Goal: Task Accomplishment & Management: Manage account settings

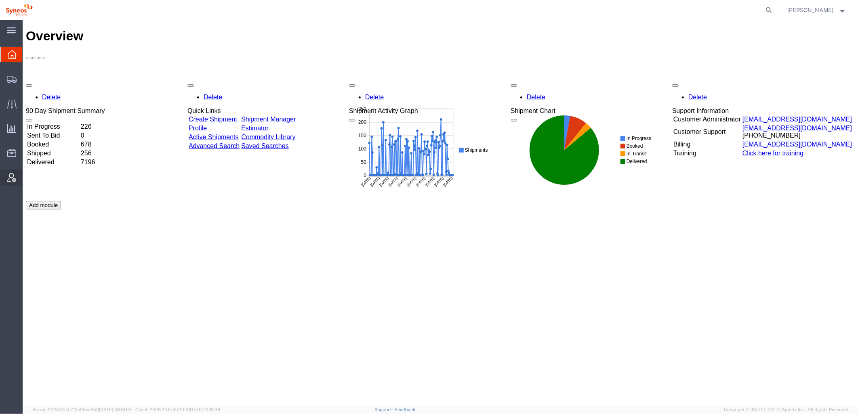
click at [14, 180] on icon at bounding box center [11, 177] width 9 height 9
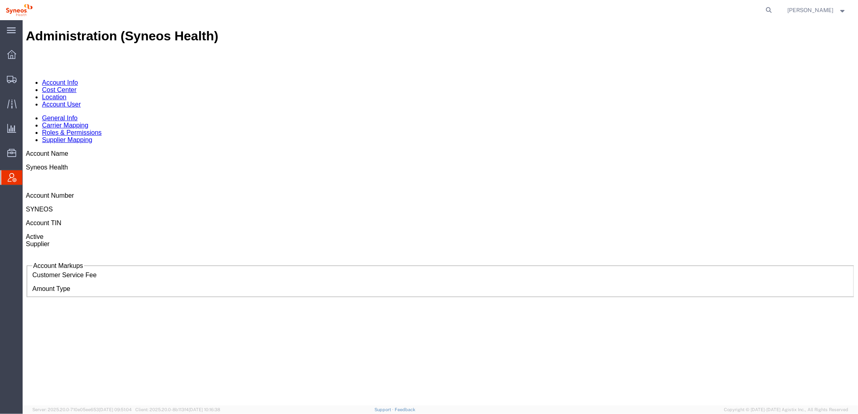
click at [80, 101] on link "Account User" at bounding box center [61, 104] width 39 height 7
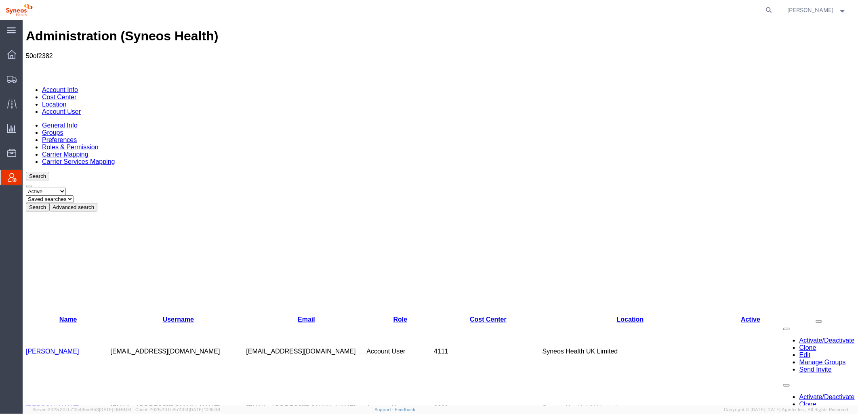
click at [97, 203] on button "Advanced search" at bounding box center [73, 207] width 48 height 8
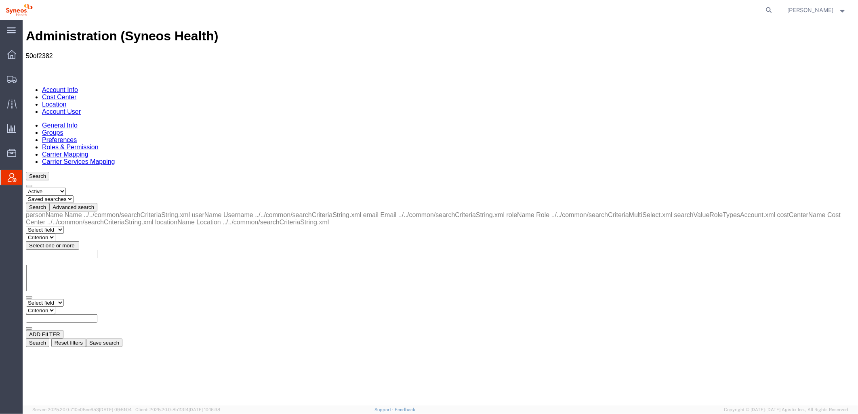
click at [63, 299] on select "Select field Cost Center Email Location Name Role Username" at bounding box center [44, 303] width 38 height 8
select select "locationName"
click at [25, 299] on select "Select field Cost Center Email Location Name Role Username" at bounding box center [44, 303] width 38 height 8
click at [74, 307] on select "Criterion contains does not contain is is blank is not blank starts with" at bounding box center [49, 311] width 48 height 8
select select "contains"
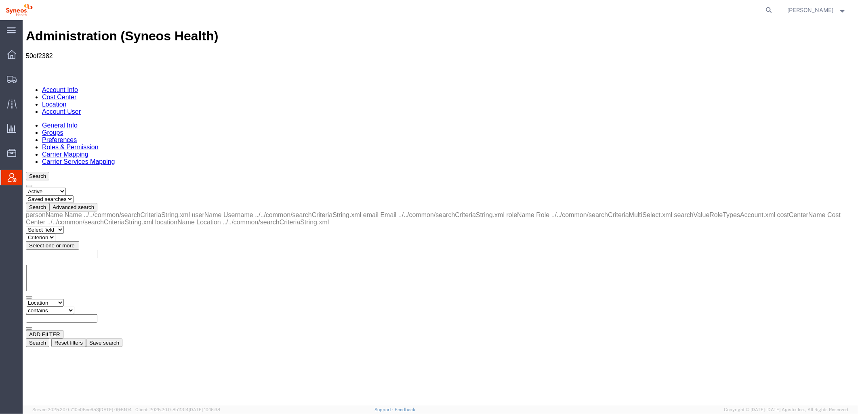
click at [74, 307] on select "Criterion contains does not contain is is blank is not blank starts with" at bounding box center [49, 311] width 48 height 8
click at [97, 314] on input "text" at bounding box center [60, 318] width 71 height 8
type input "zdnu"
click at [49, 338] on button "Search" at bounding box center [36, 342] width 23 height 8
